Goal: Transaction & Acquisition: Purchase product/service

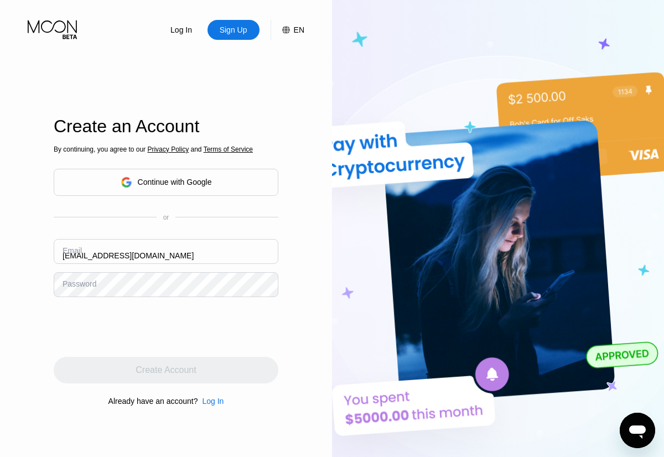
type input "[EMAIL_ADDRESS][DOMAIN_NAME]"
click at [166, 370] on div "Create Account" at bounding box center [165, 369] width 60 height 11
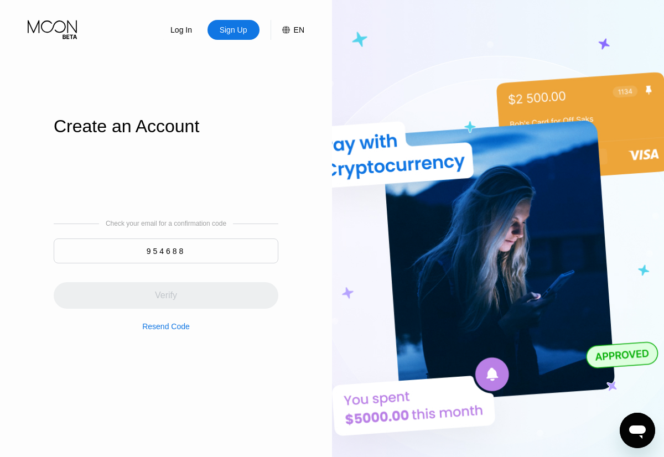
type input "954688"
click at [166, 289] on div "Verify" at bounding box center [166, 295] width 225 height 27
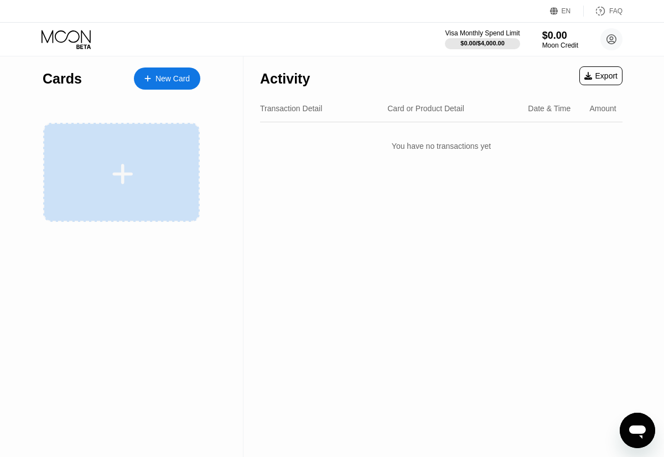
click at [167, 199] on div at bounding box center [121, 172] width 156 height 99
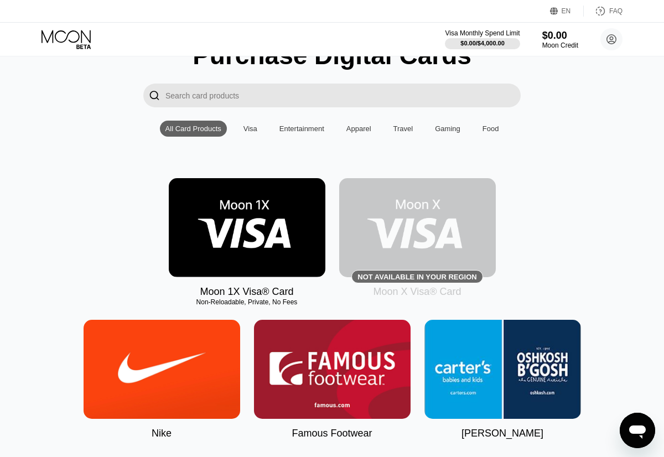
scroll to position [56, 0]
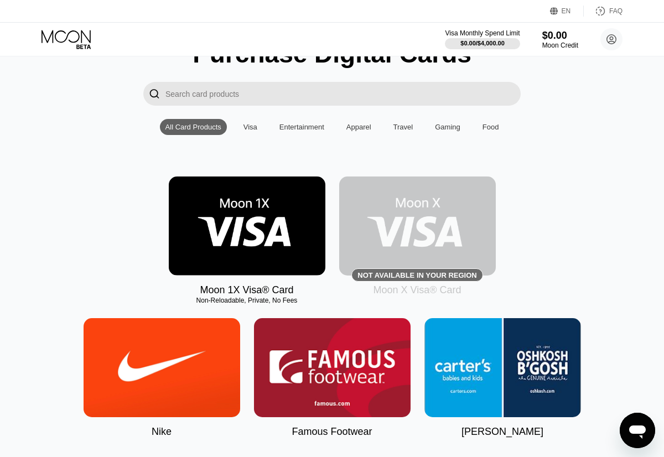
click at [297, 229] on img at bounding box center [247, 225] width 156 height 99
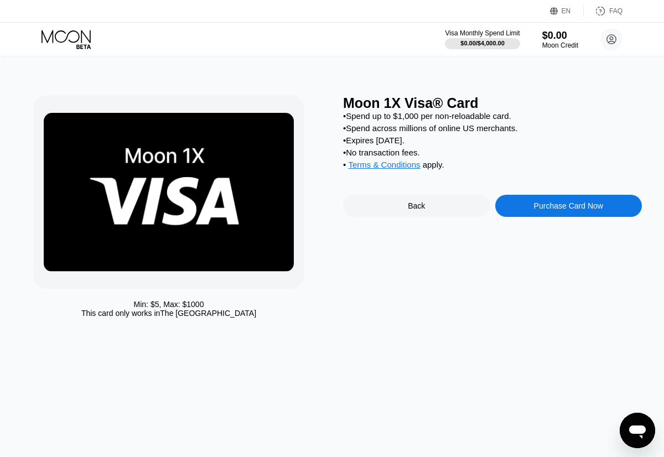
click at [478, 217] on div "Back" at bounding box center [416, 206] width 147 height 22
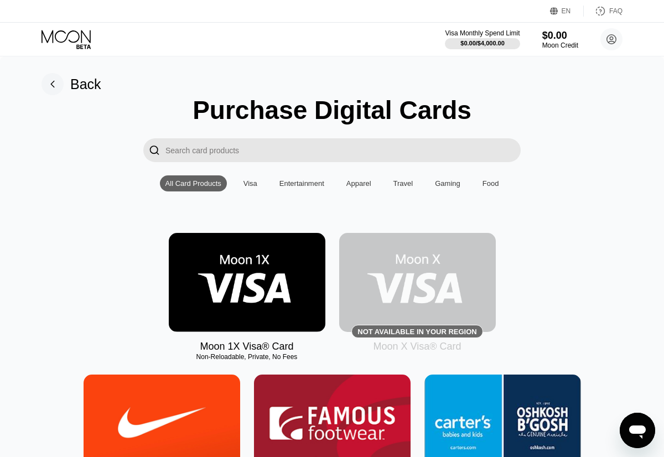
click at [258, 288] on img at bounding box center [247, 282] width 156 height 99
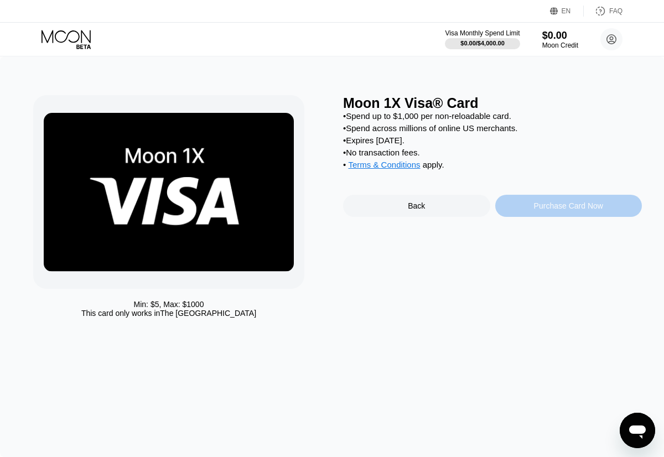
click at [529, 212] on div "Purchase Card Now" at bounding box center [568, 206] width 147 height 22
